Goal: Transaction & Acquisition: Obtain resource

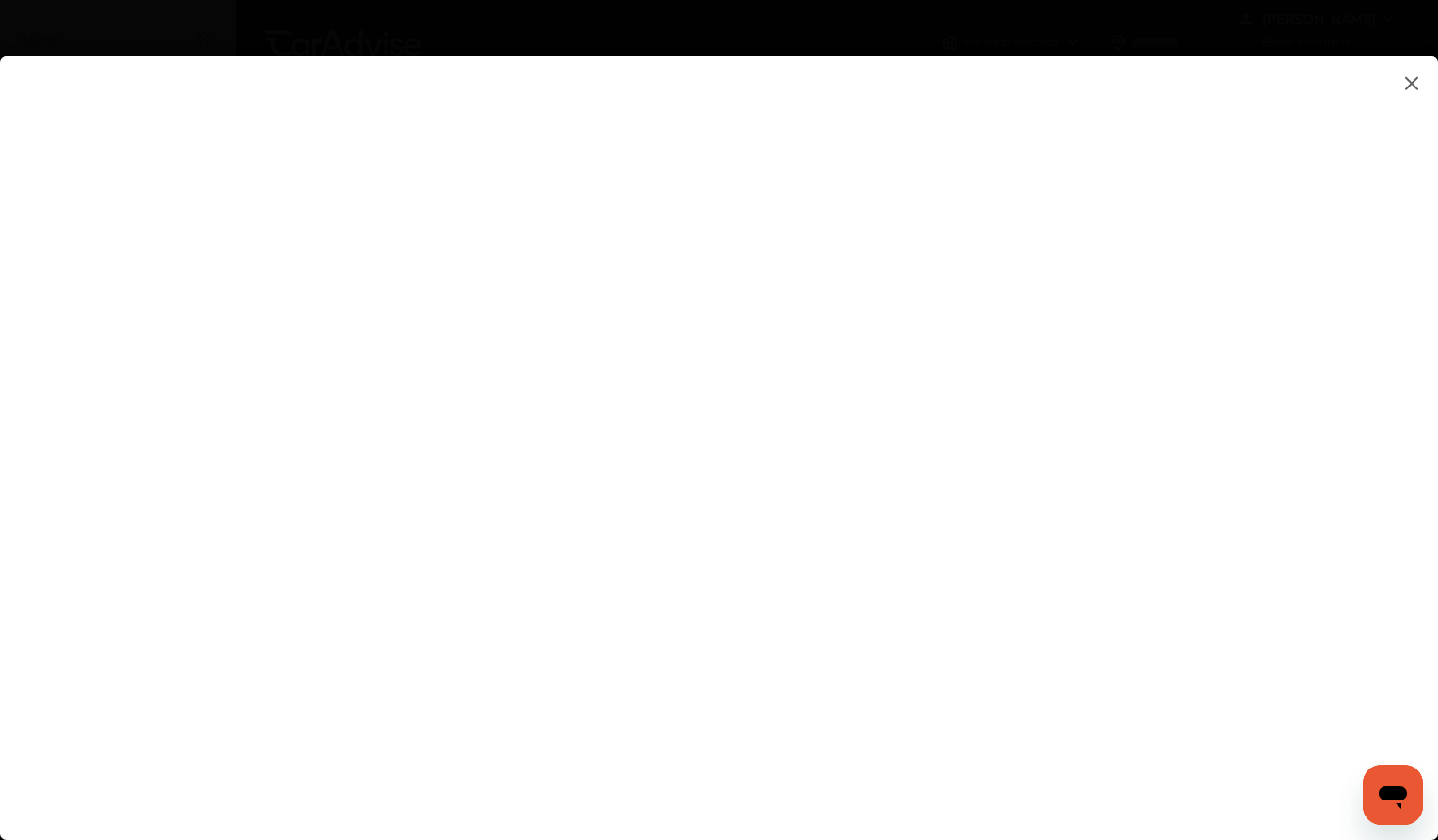
click at [856, 561] on flutter-view at bounding box center [719, 429] width 1438 height 745
type input "**********"
click at [1234, 665] on flutter-view at bounding box center [719, 429] width 1438 height 745
click at [986, 622] on flutter-view at bounding box center [719, 429] width 1438 height 745
type textarea "****"
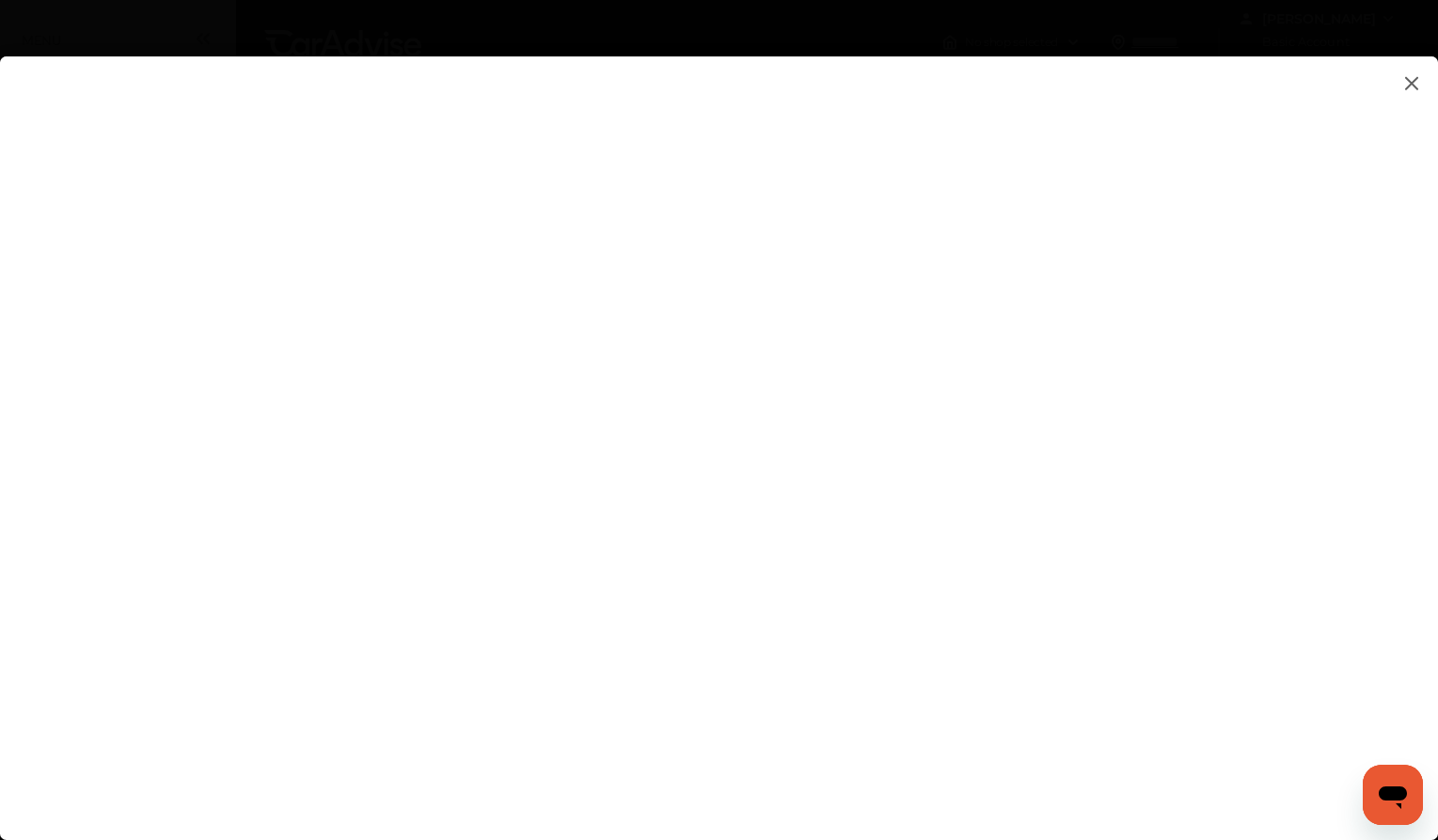
click at [985, 693] on flutter-view "****" at bounding box center [719, 429] width 1438 height 745
click at [1239, 668] on flutter-view at bounding box center [719, 429] width 1438 height 745
click at [859, 396] on flutter-view at bounding box center [719, 429] width 1438 height 745
click at [779, 528] on flutter-view at bounding box center [719, 429] width 1438 height 745
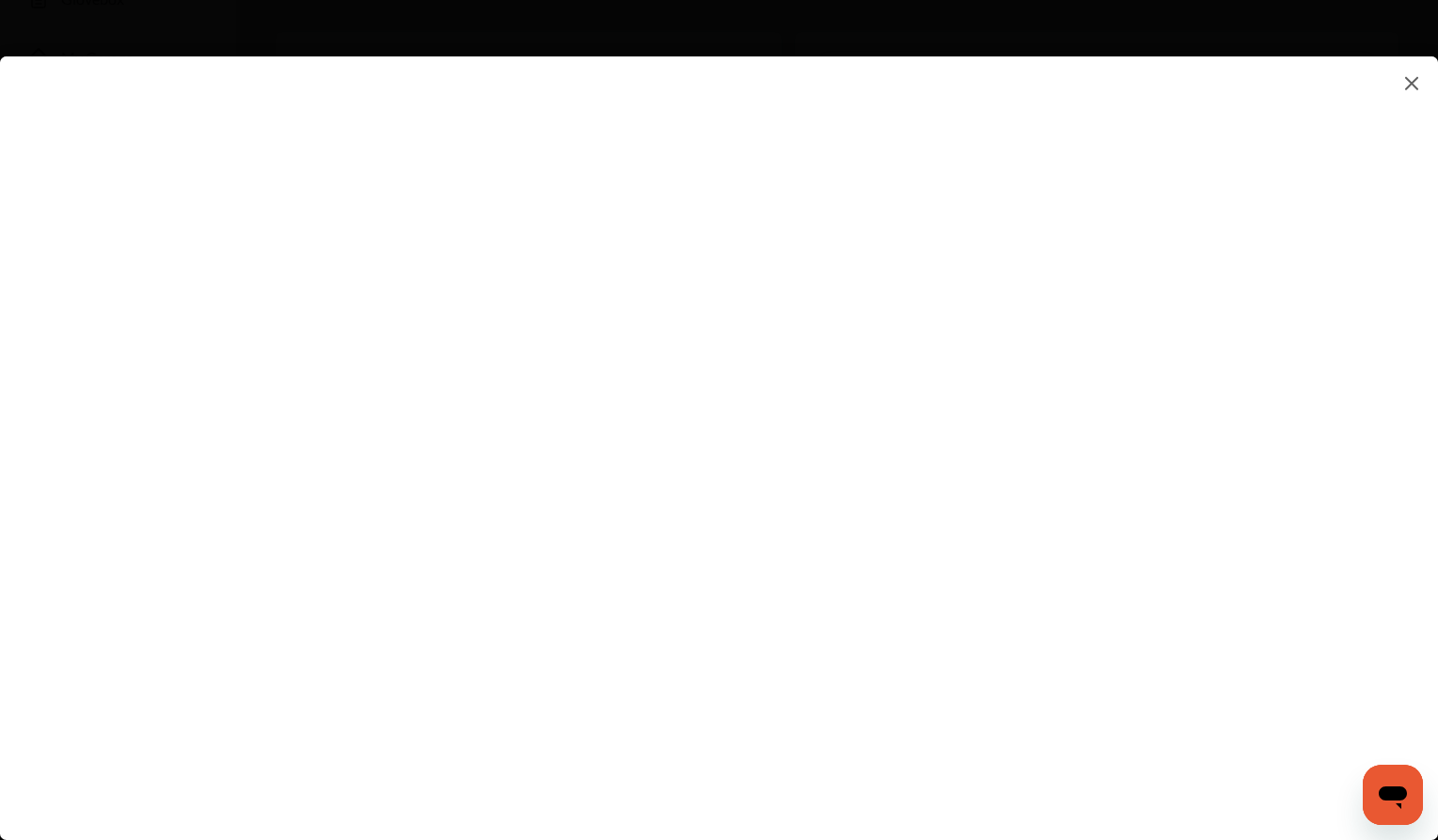
click at [859, 472] on flutter-view at bounding box center [719, 429] width 1438 height 745
type input "*********"
click at [867, 603] on flutter-view "*********" at bounding box center [719, 429] width 1438 height 745
click at [1224, 576] on flutter-view at bounding box center [719, 429] width 1438 height 745
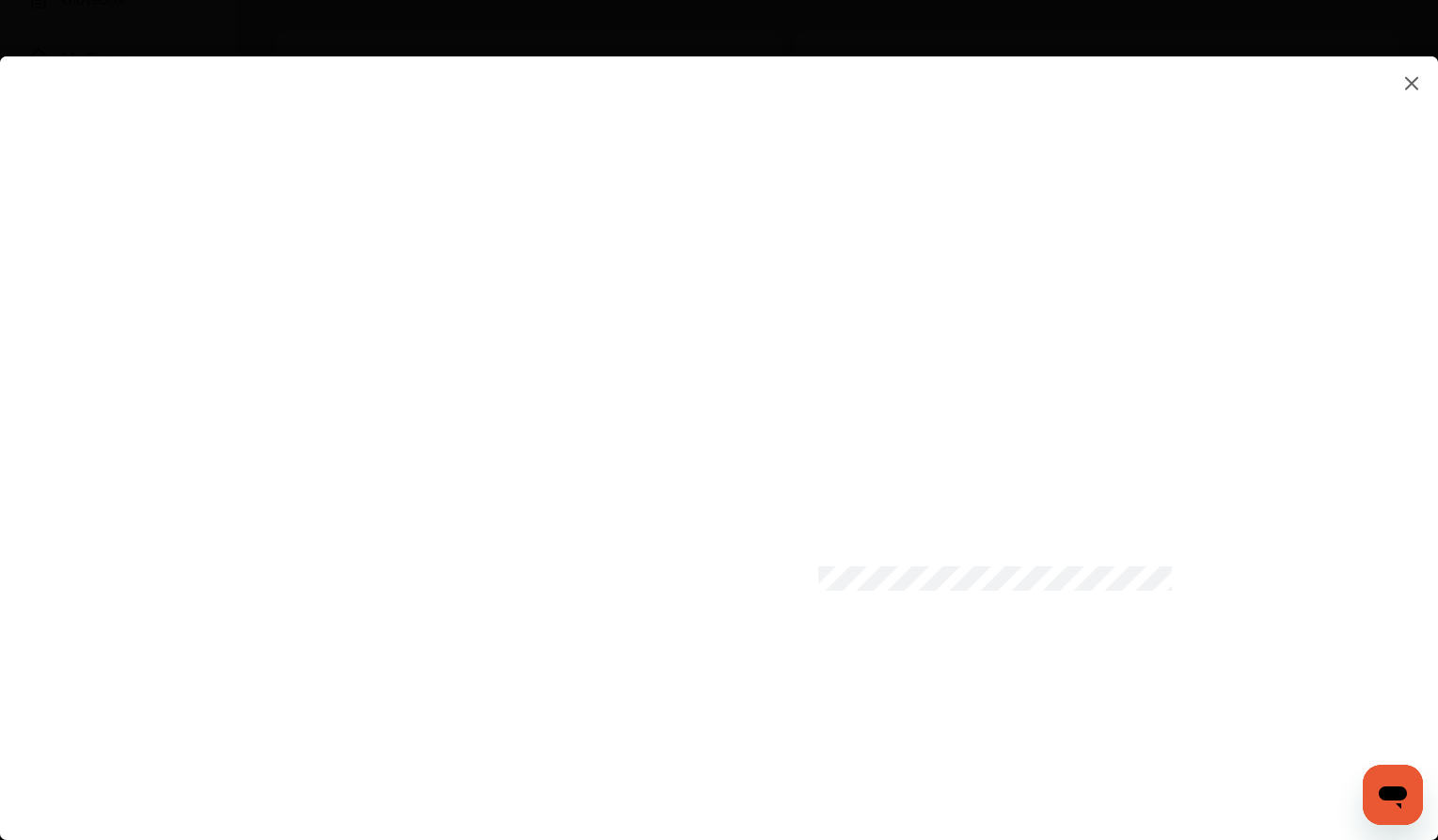
click at [870, 684] on flutter-view at bounding box center [719, 429] width 1438 height 745
click at [803, 714] on flutter-view at bounding box center [719, 429] width 1438 height 745
click at [951, 206] on flutter-view at bounding box center [719, 429] width 1438 height 745
click at [733, 524] on flutter-view at bounding box center [719, 429] width 1438 height 745
click at [977, 763] on flutter-view at bounding box center [719, 429] width 1438 height 745
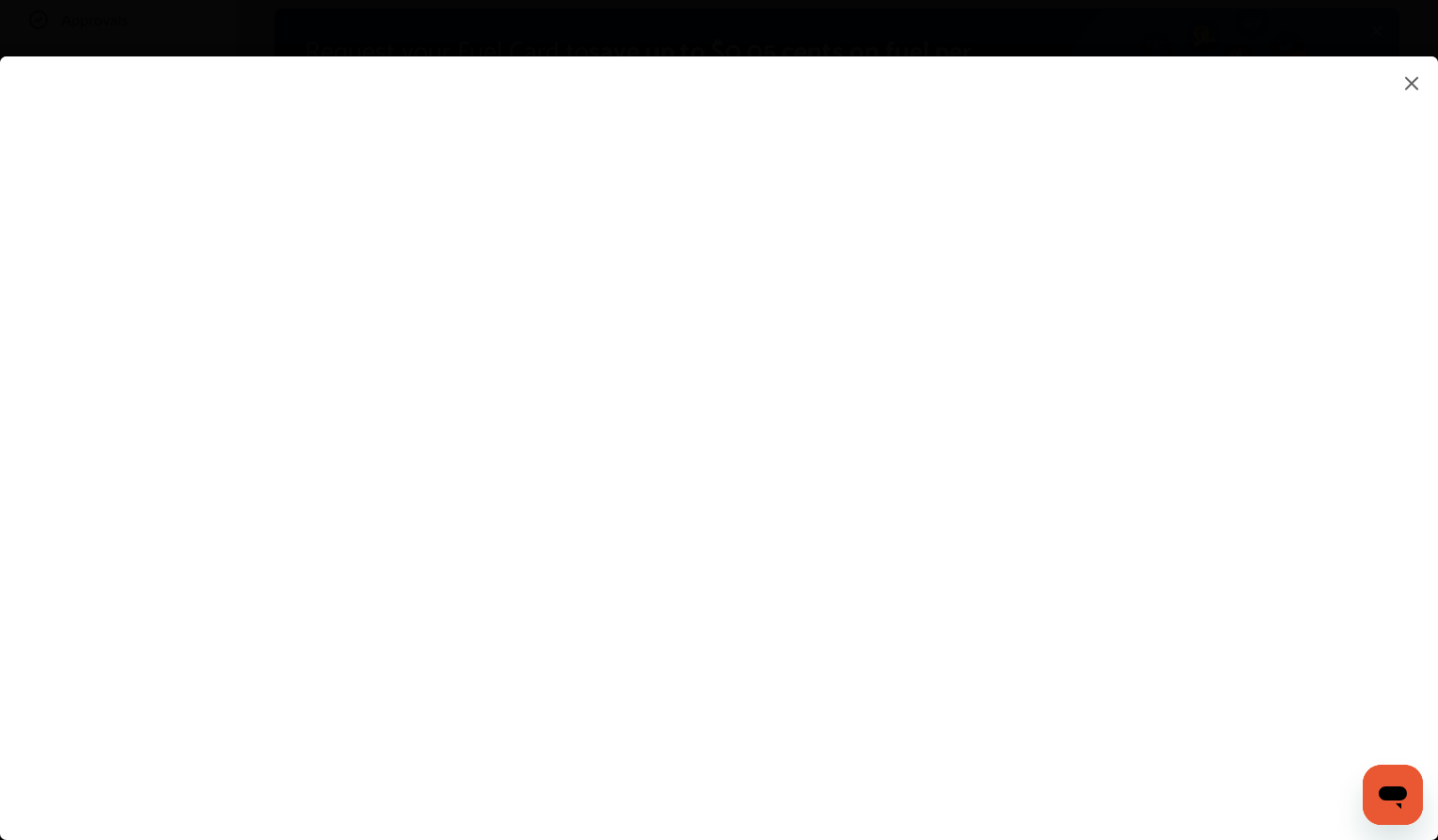
scroll to position [95, 0]
click at [1413, 80] on img at bounding box center [1412, 83] width 22 height 23
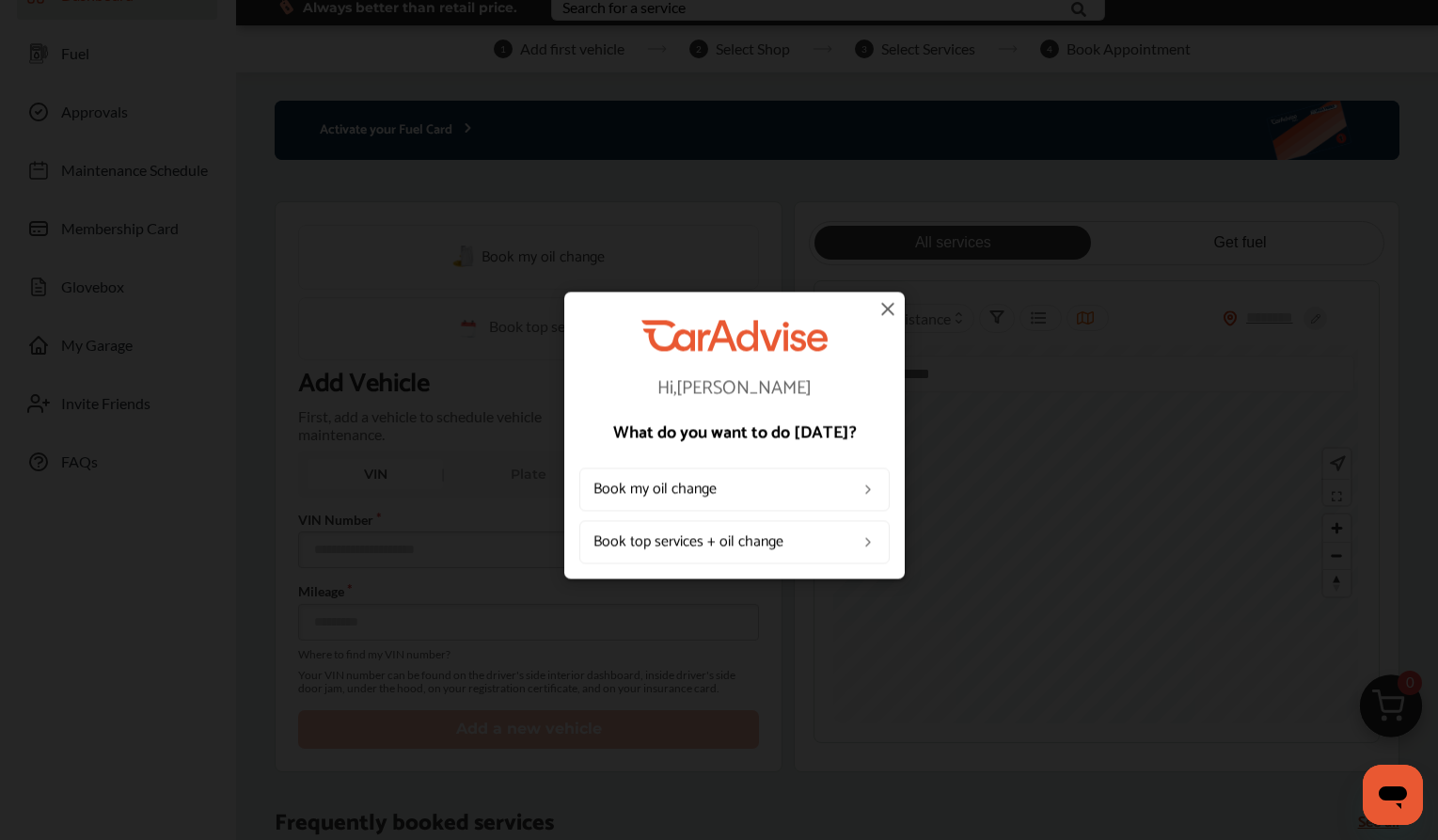
click at [888, 306] on img at bounding box center [887, 308] width 22 height 22
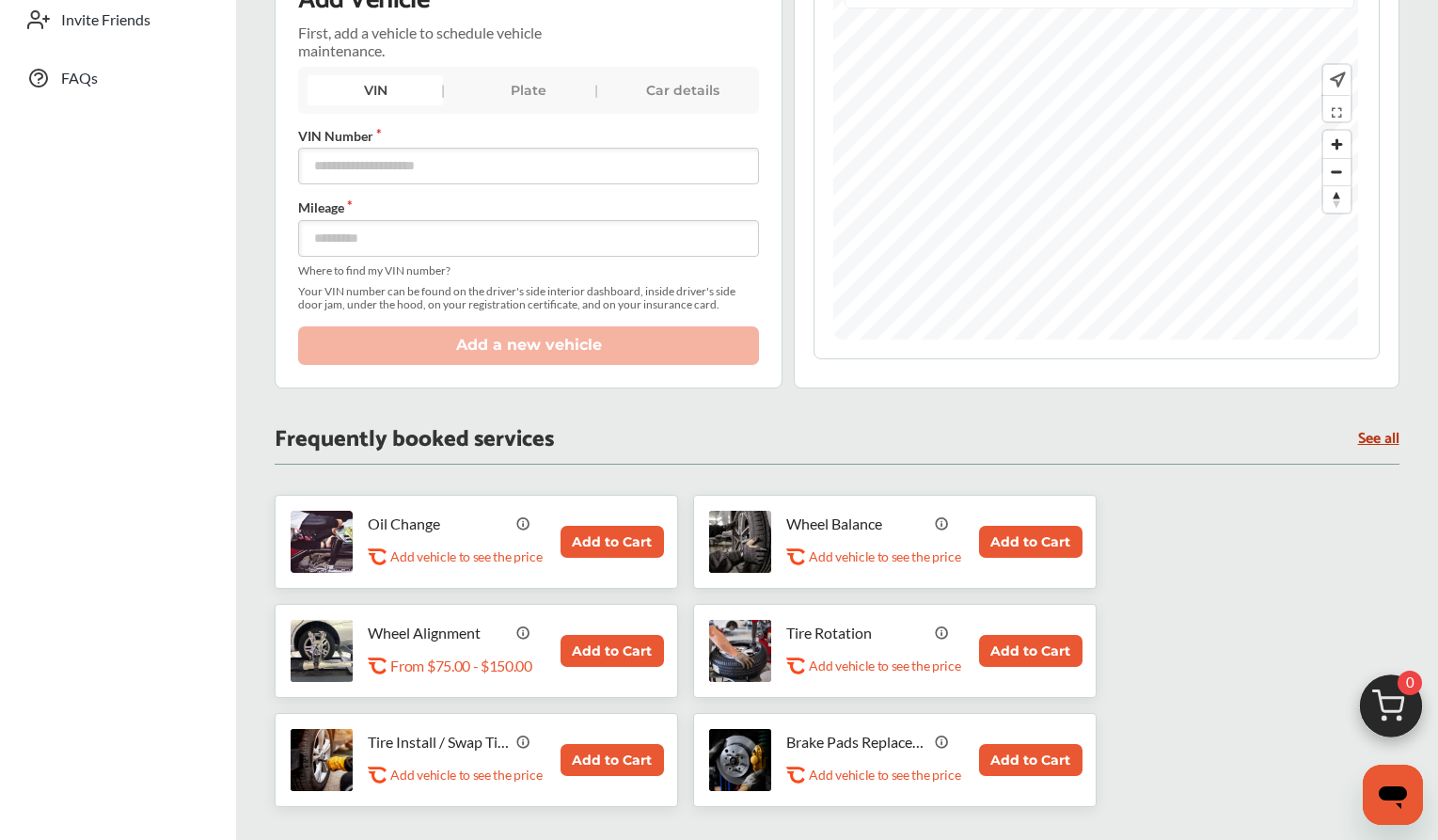
scroll to position [0, 0]
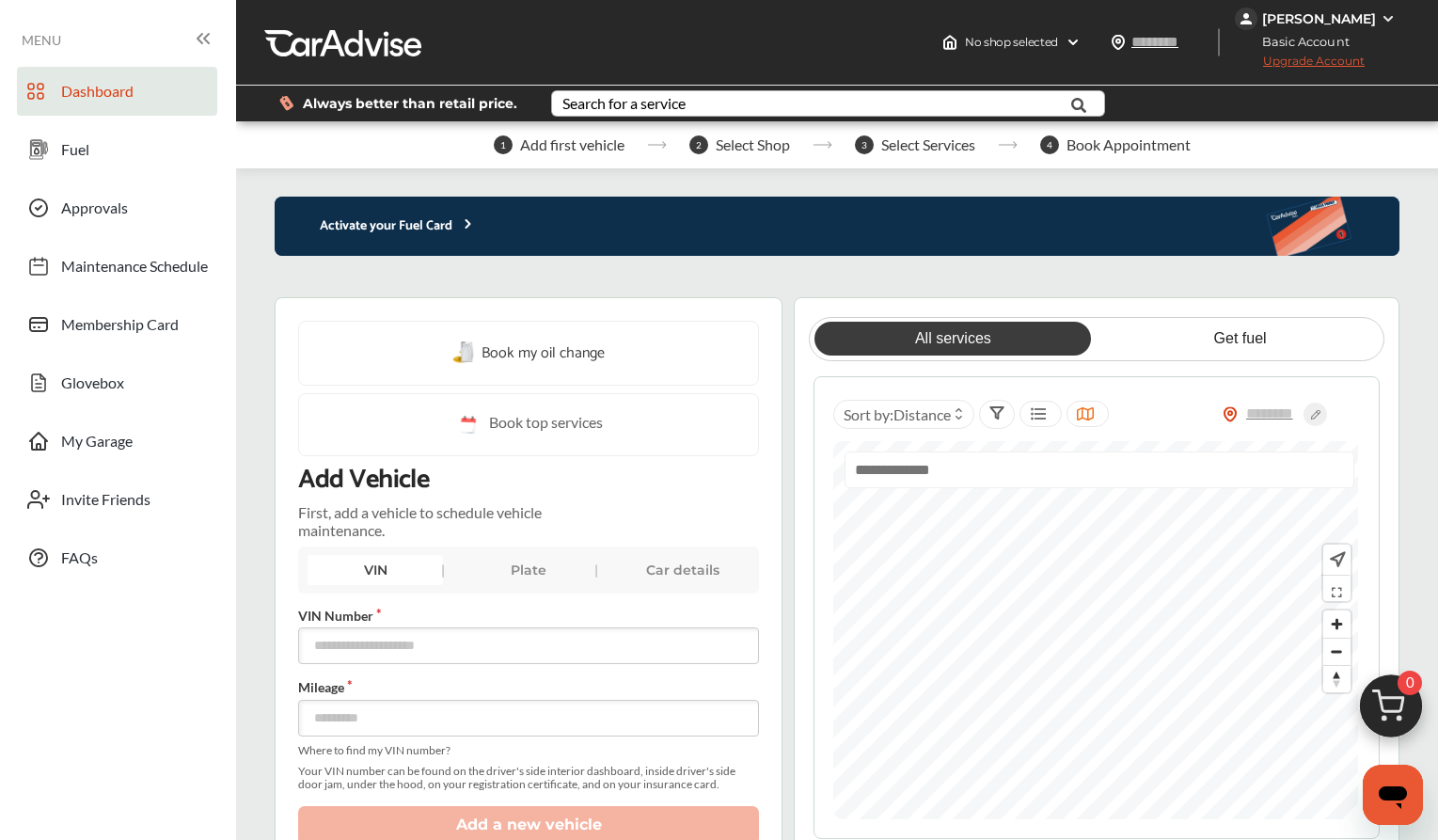
click at [636, 106] on div "Search for a service" at bounding box center [624, 102] width 123 height 15
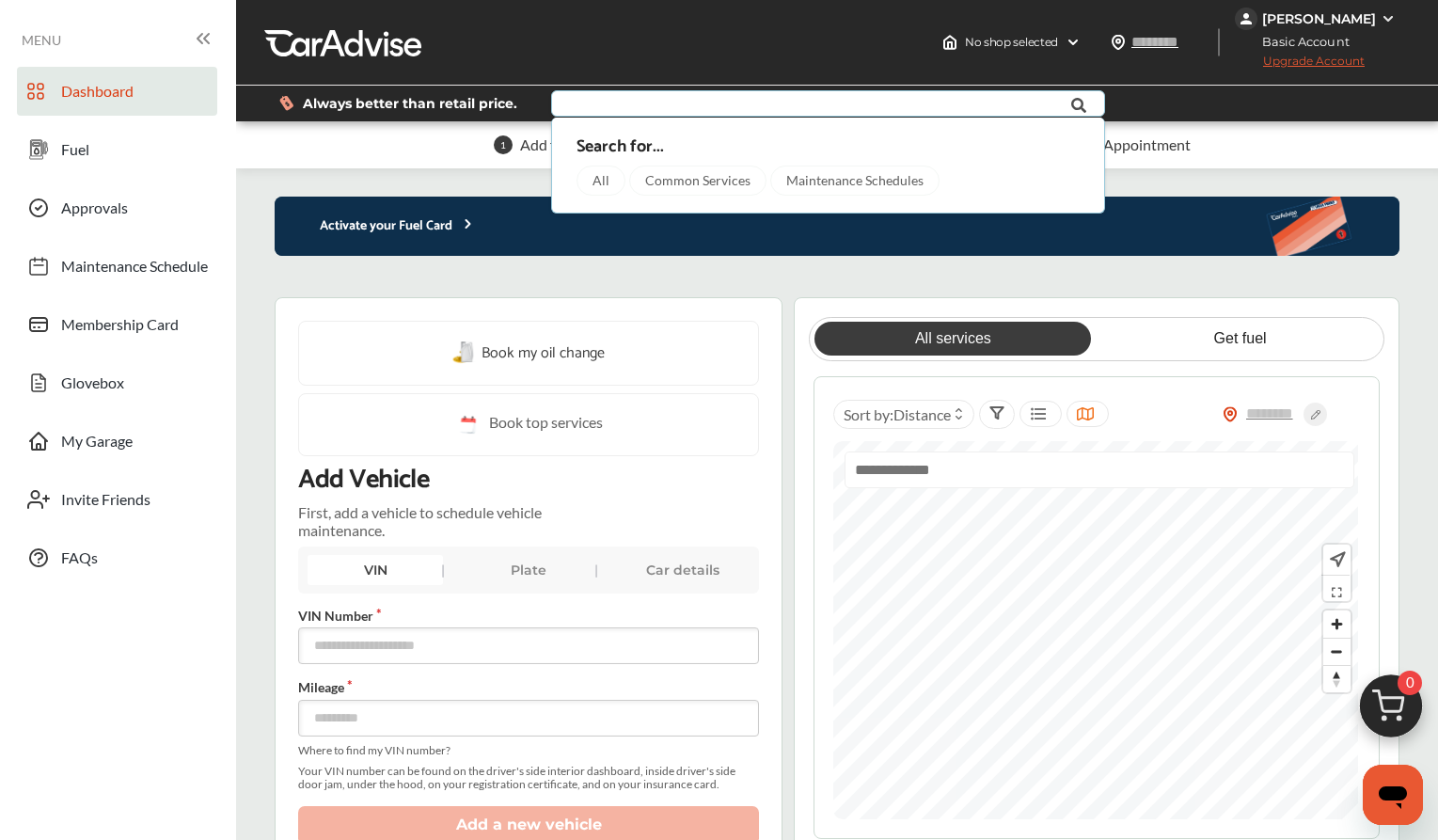
click at [657, 174] on div "Common Services" at bounding box center [697, 180] width 137 height 30
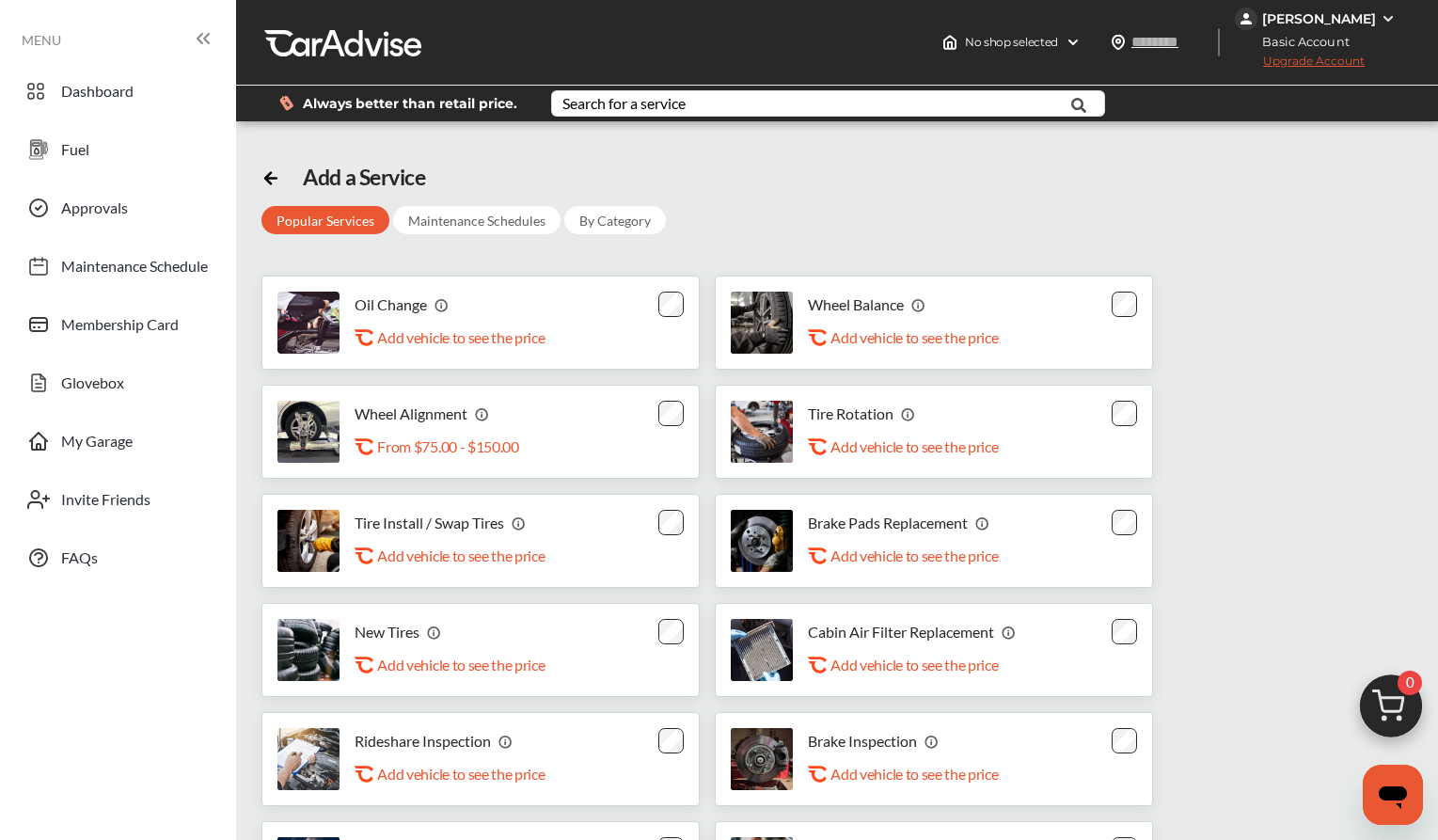
click at [1183, 242] on div "Add a Service Popular Services Maintenance Schedules By Category Oil Change .st…" at bounding box center [836, 648] width 1150 height 970
click at [87, 158] on span "Fuel" at bounding box center [75, 152] width 28 height 24
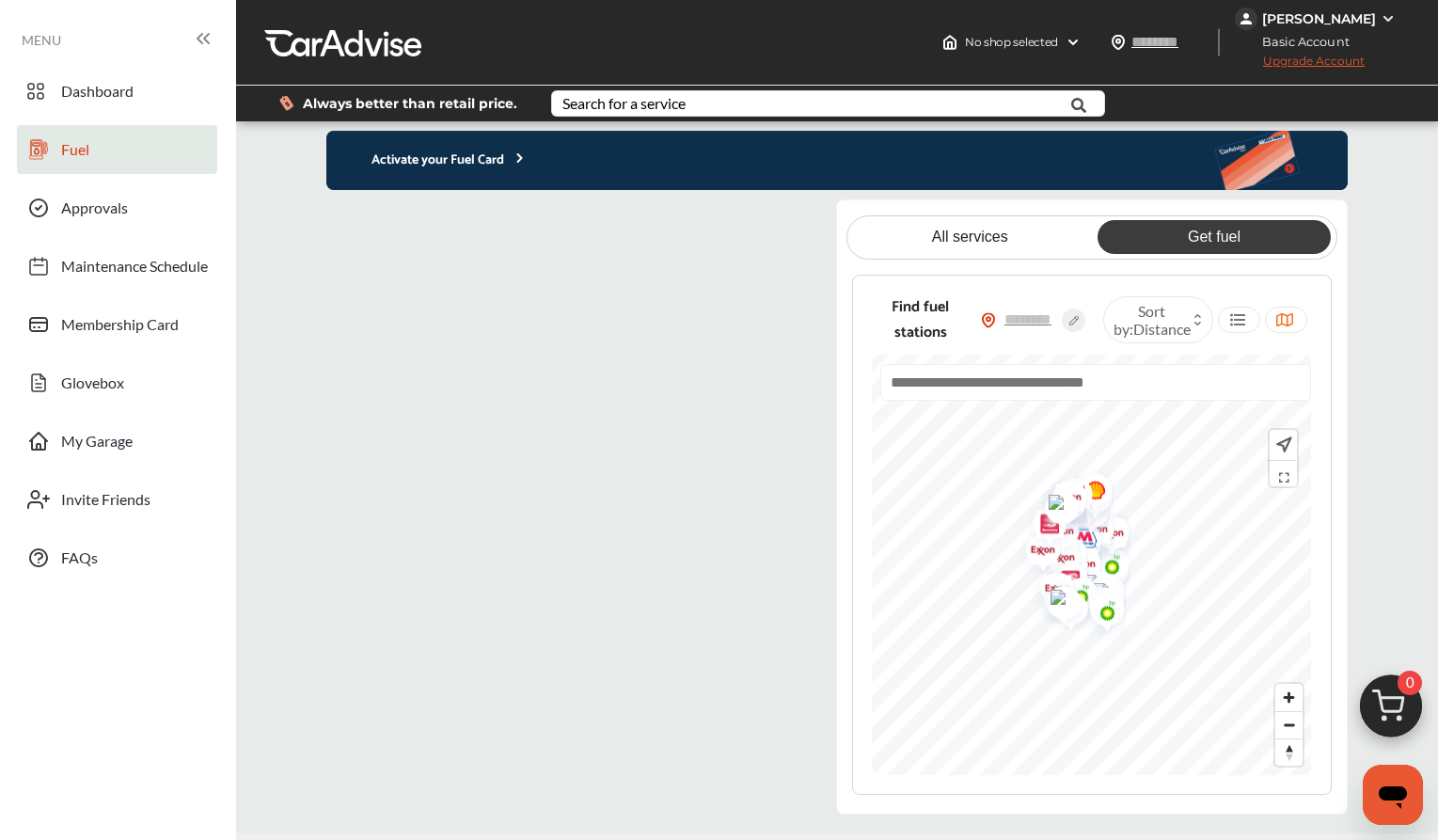
click at [528, 276] on flutter-view at bounding box center [565, 507] width 479 height 615
click at [539, 268] on flutter-view at bounding box center [565, 507] width 479 height 615
click at [1027, 325] on input "text" at bounding box center [1030, 319] width 66 height 19
type input "*****"
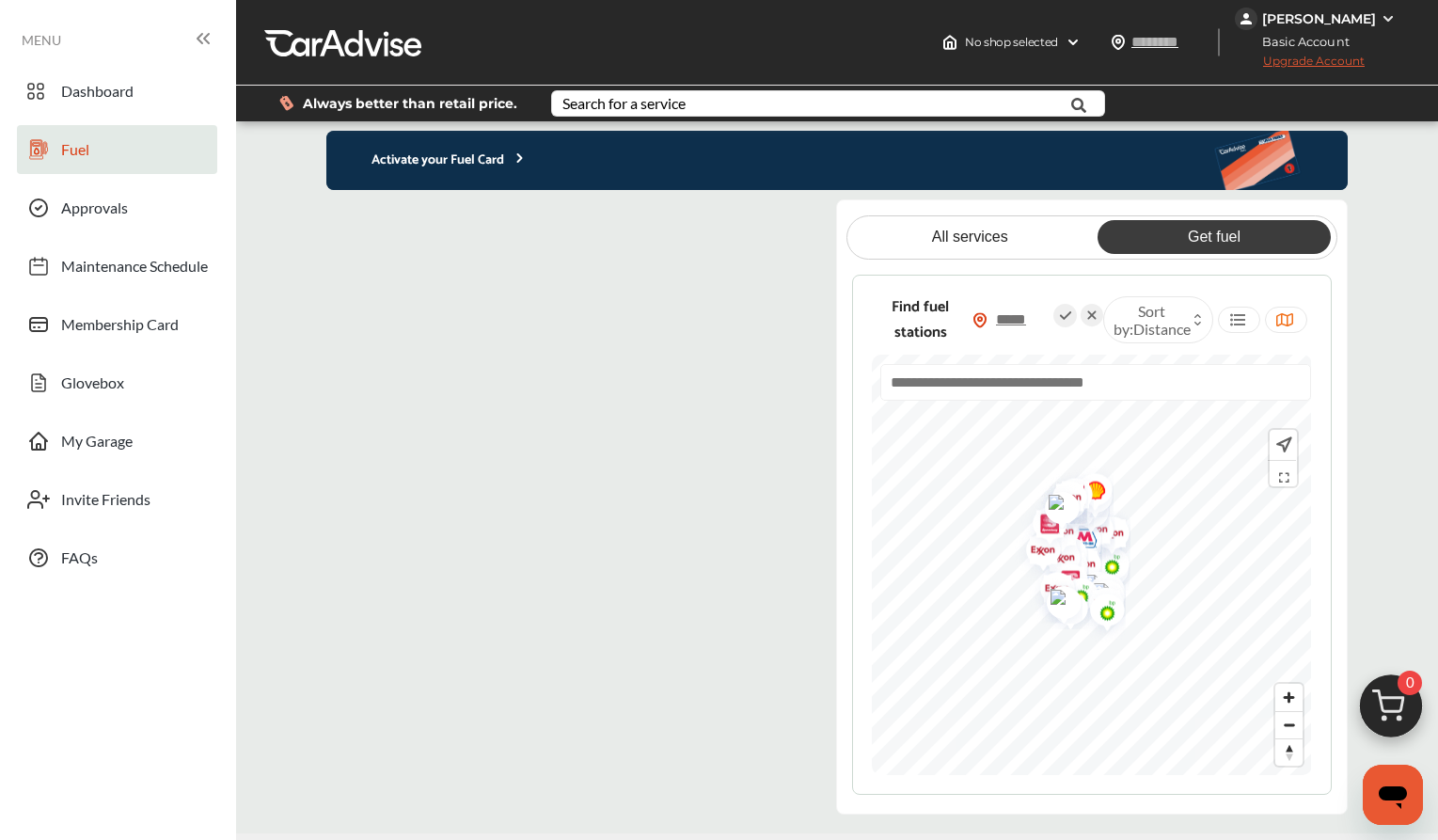
click at [1241, 242] on link "Get fuel" at bounding box center [1214, 237] width 233 height 34
click at [1070, 389] on input "text" at bounding box center [1096, 382] width 431 height 37
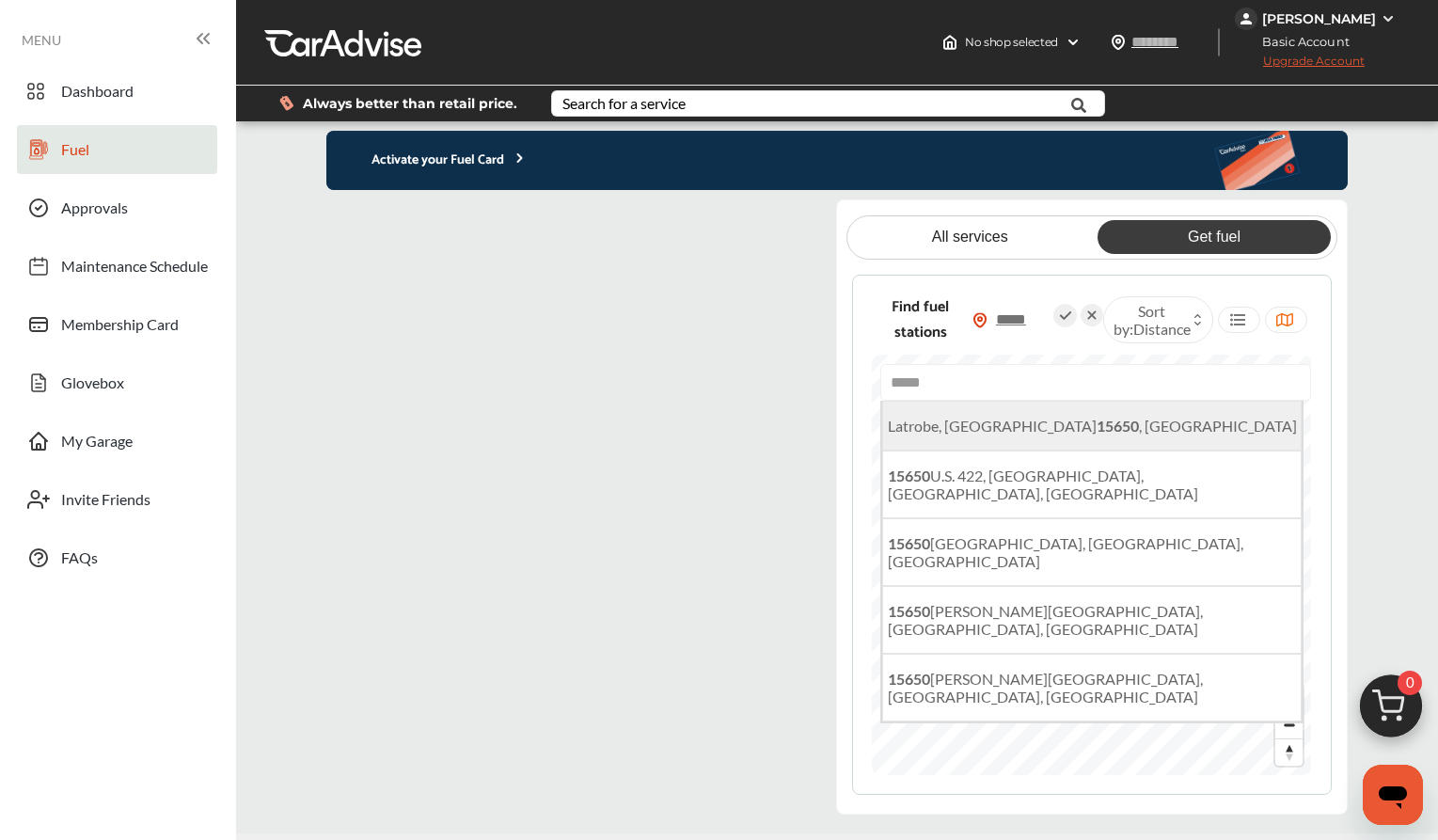
click at [1071, 425] on li "Latrobe, [GEOGRAPHIC_DATA] 15650 , [GEOGRAPHIC_DATA]" at bounding box center [1091, 425] width 418 height 50
type input "**********"
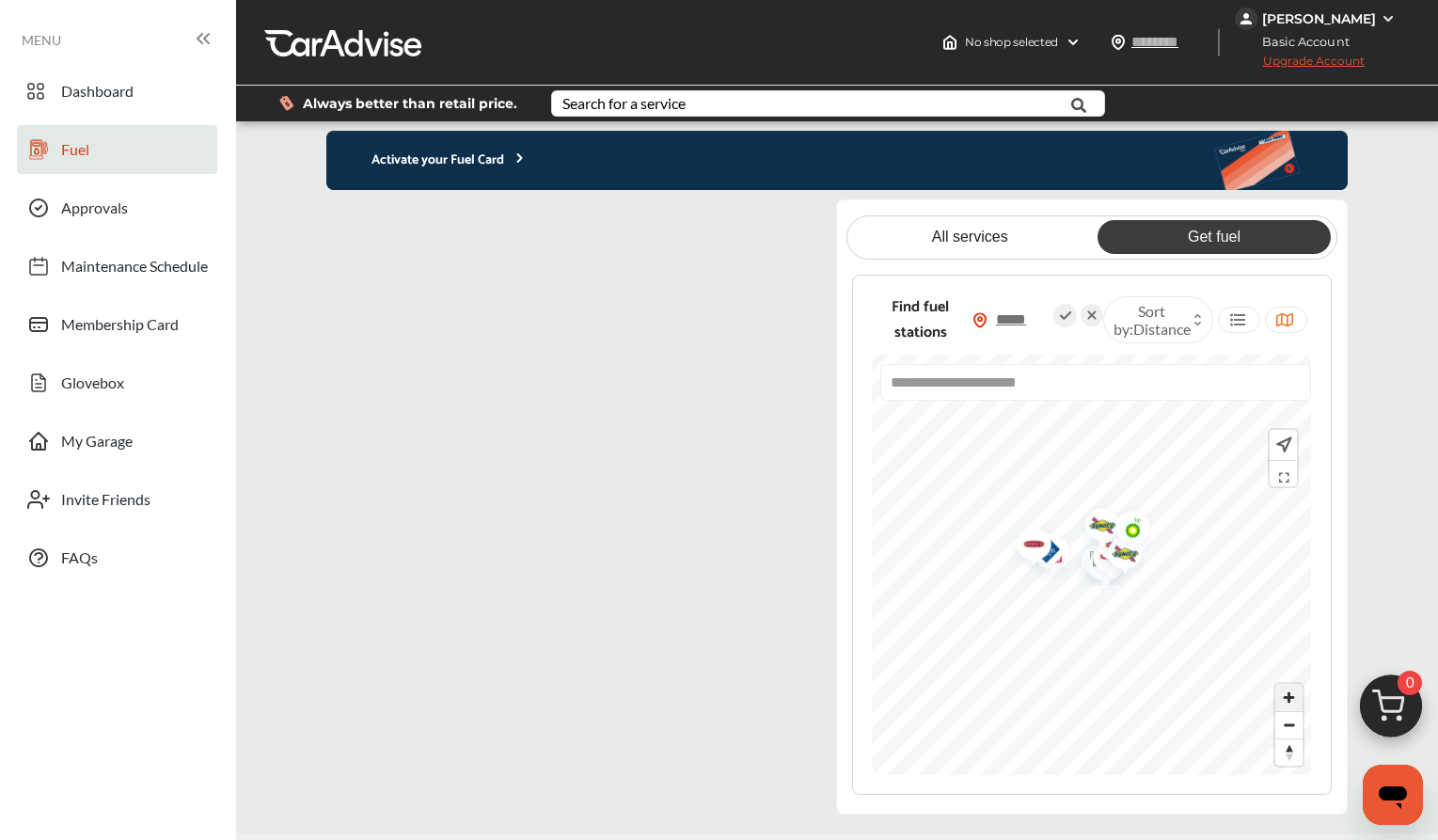
click at [1296, 699] on span "Zoom in" at bounding box center [1289, 697] width 27 height 27
click at [1296, 703] on span "Zoom in" at bounding box center [1289, 697] width 27 height 27
click at [1295, 698] on span "Zoom in" at bounding box center [1289, 697] width 27 height 27
click at [1084, 520] on img "Map marker" at bounding box center [1070, 512] width 50 height 59
